Goal: Check status

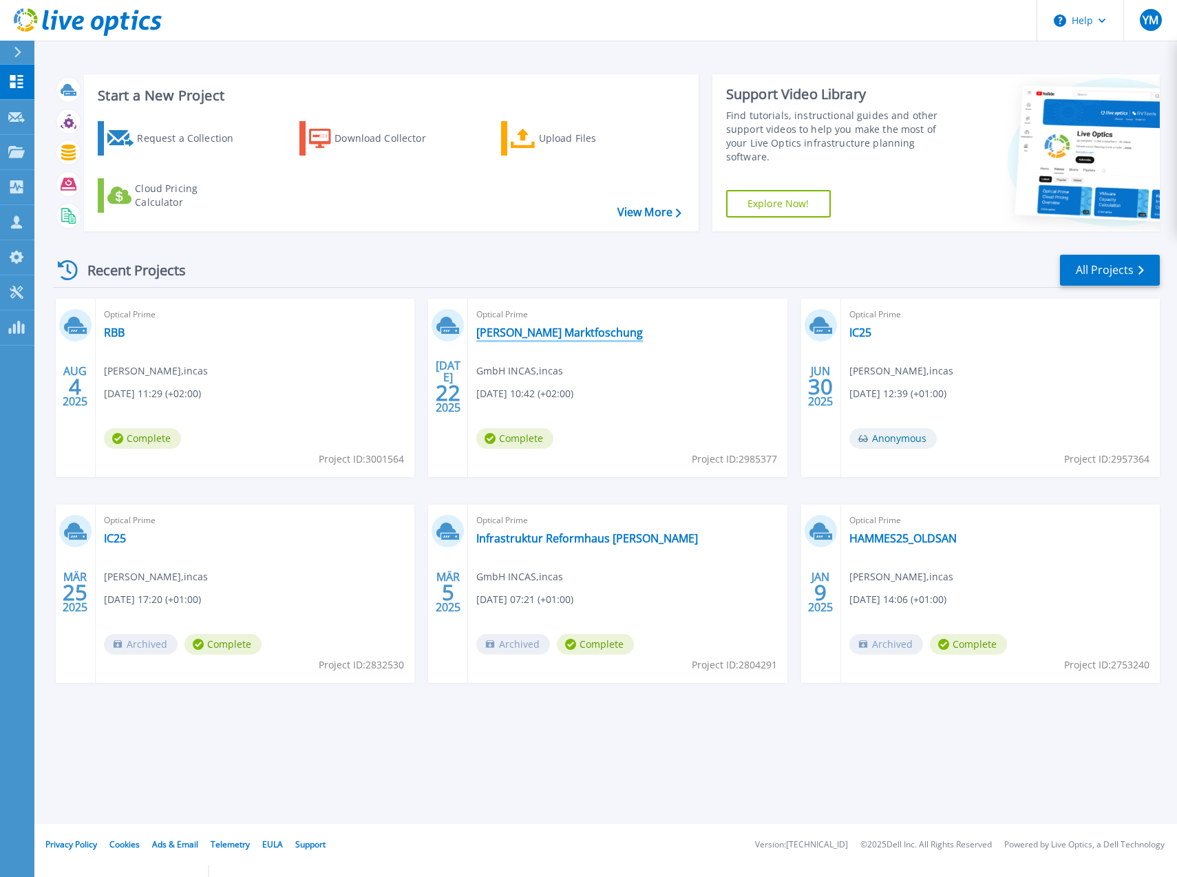
click at [550, 332] on link "[PERSON_NAME] Marktfoschung" at bounding box center [559, 333] width 167 height 14
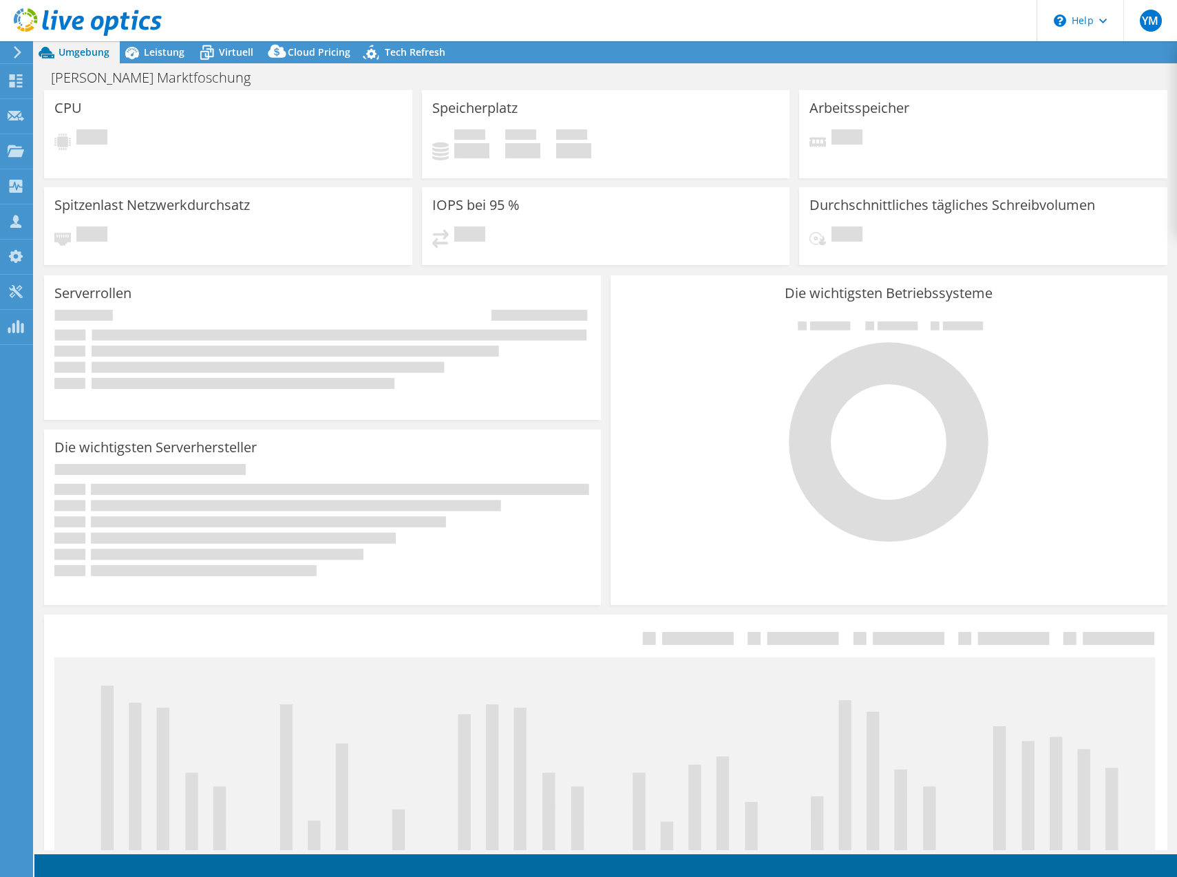
select select "EUFrankfurt"
select select "EUR"
